Goal: Task Accomplishment & Management: Complete application form

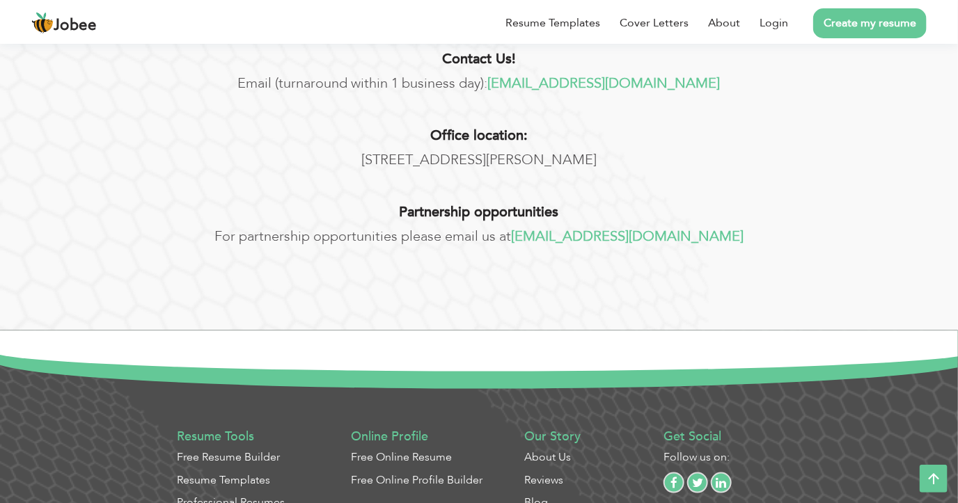
scroll to position [545, 0]
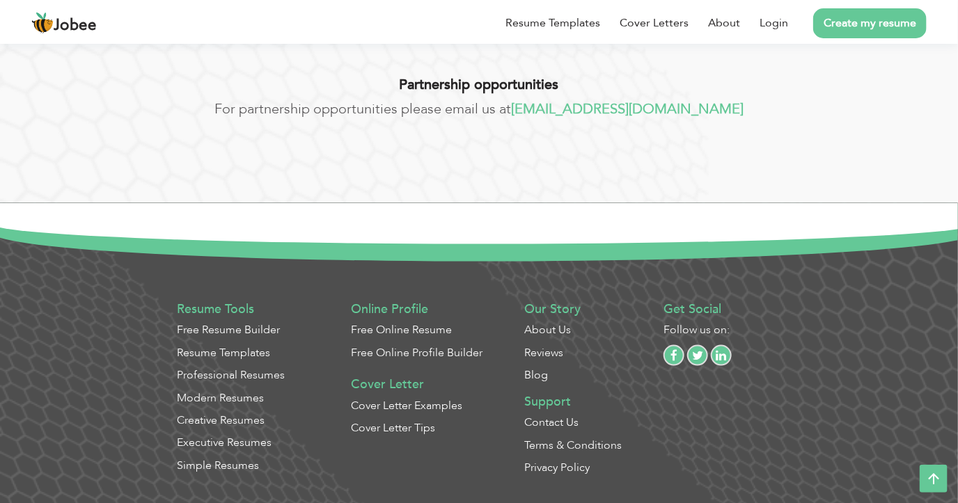
click at [549, 327] on link "About Us" at bounding box center [548, 329] width 47 height 15
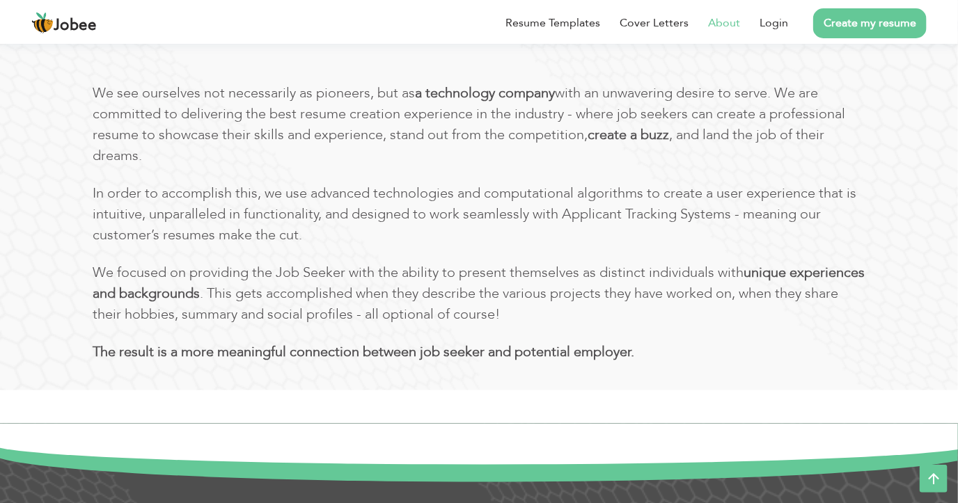
scroll to position [847, 0]
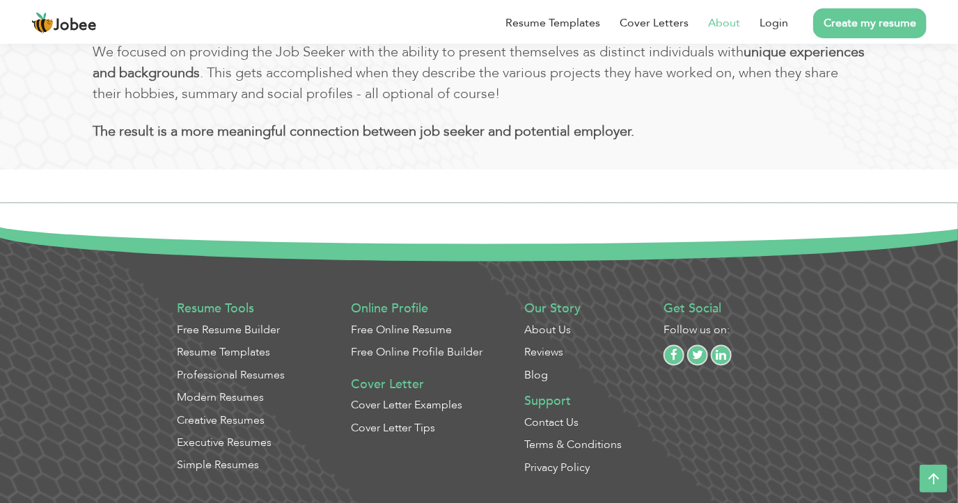
click at [561, 423] on link "Contact Us" at bounding box center [552, 423] width 54 height 15
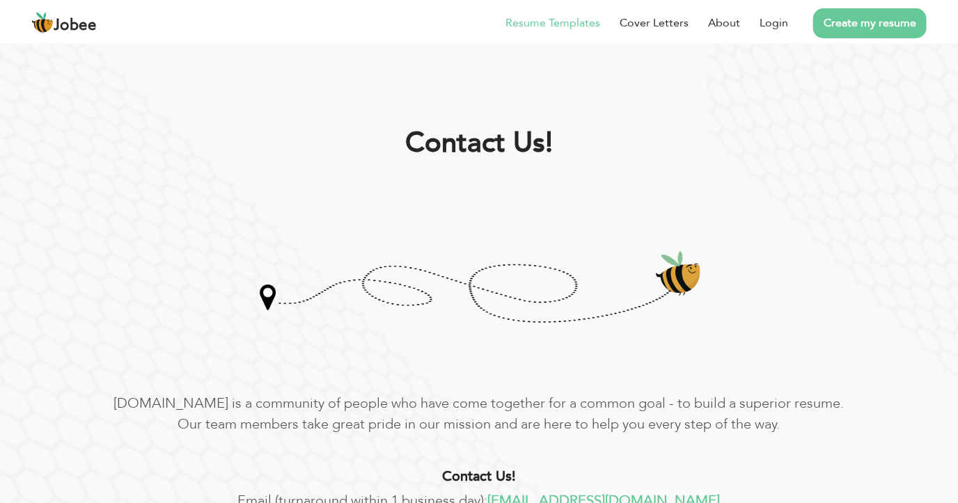
click at [575, 21] on link "Resume Templates" at bounding box center [552, 23] width 95 height 17
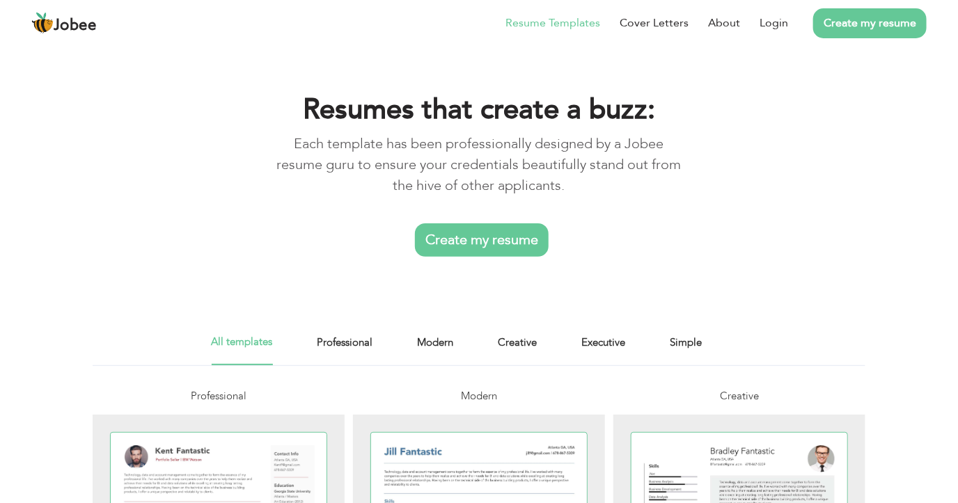
click at [521, 240] on link "Create my resume" at bounding box center [482, 239] width 134 height 33
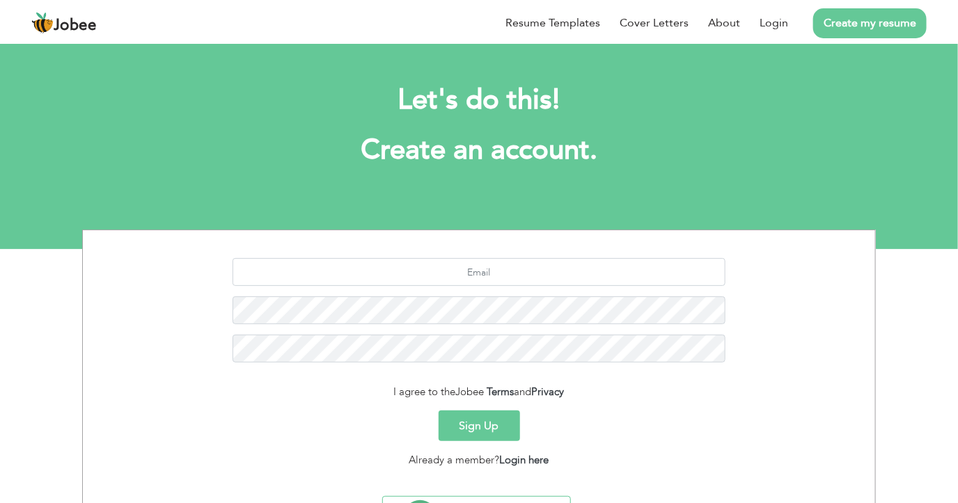
scroll to position [73, 0]
